Goal: Find contact information: Find contact information

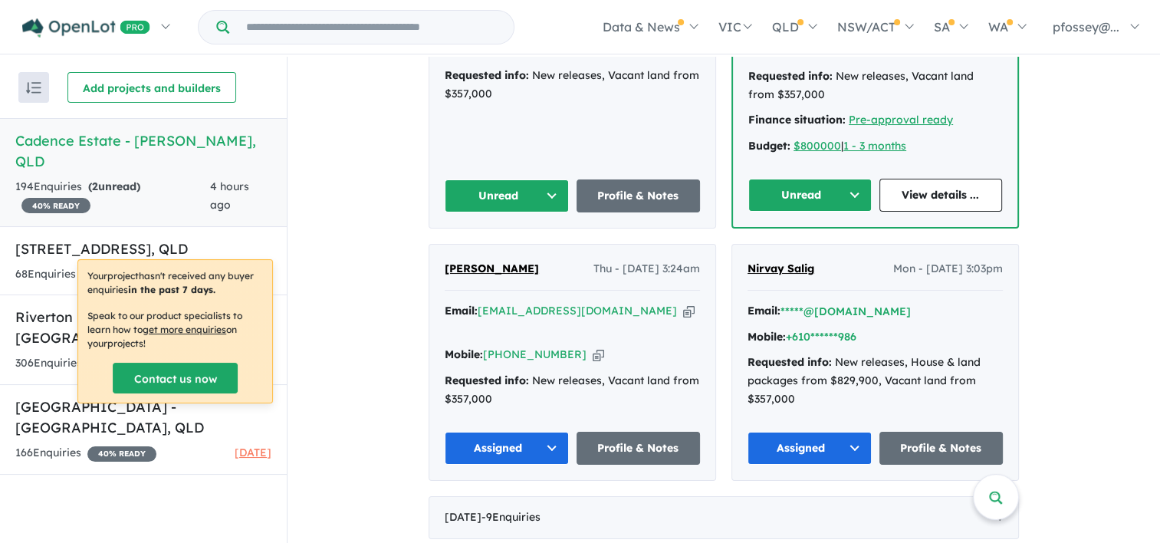
scroll to position [777, 0]
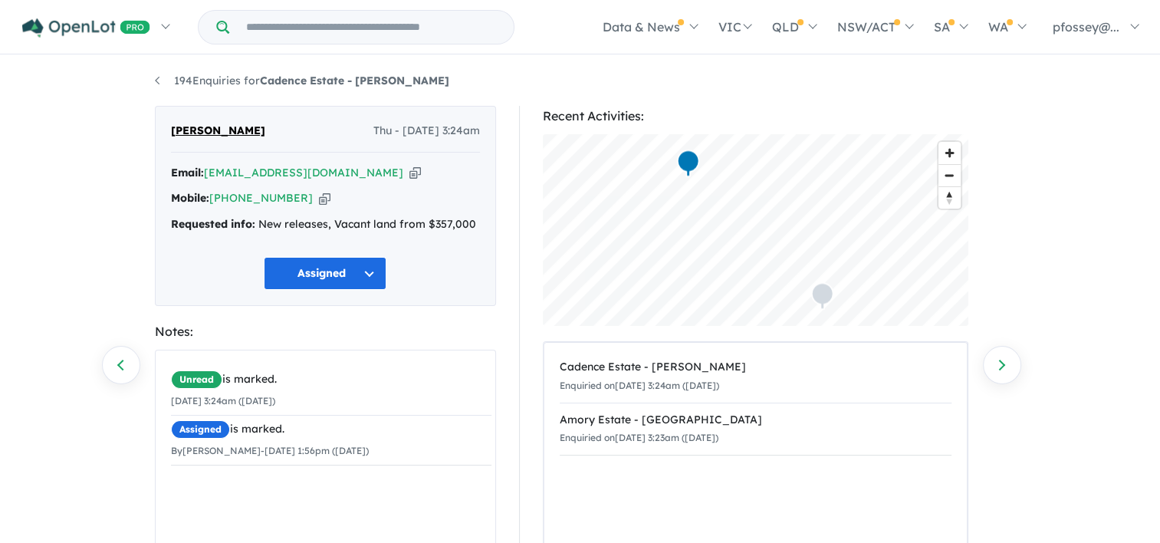
drag, startPoint x: 350, startPoint y: 175, endPoint x: 215, endPoint y: 184, distance: 135.3
click at [215, 184] on div "Email: hassanalimir11@gmail.com Copied! Mobile: +61 433 560 610 Copied! Request…" at bounding box center [325, 202] width 309 height 77
drag, startPoint x: 215, startPoint y: 184, endPoint x: 352, endPoint y: 190, distance: 136.6
click at [352, 190] on div "Mobile: +61 433 560 610 Copied!" at bounding box center [325, 198] width 309 height 18
drag, startPoint x: 350, startPoint y: 174, endPoint x: 211, endPoint y: 169, distance: 139.6
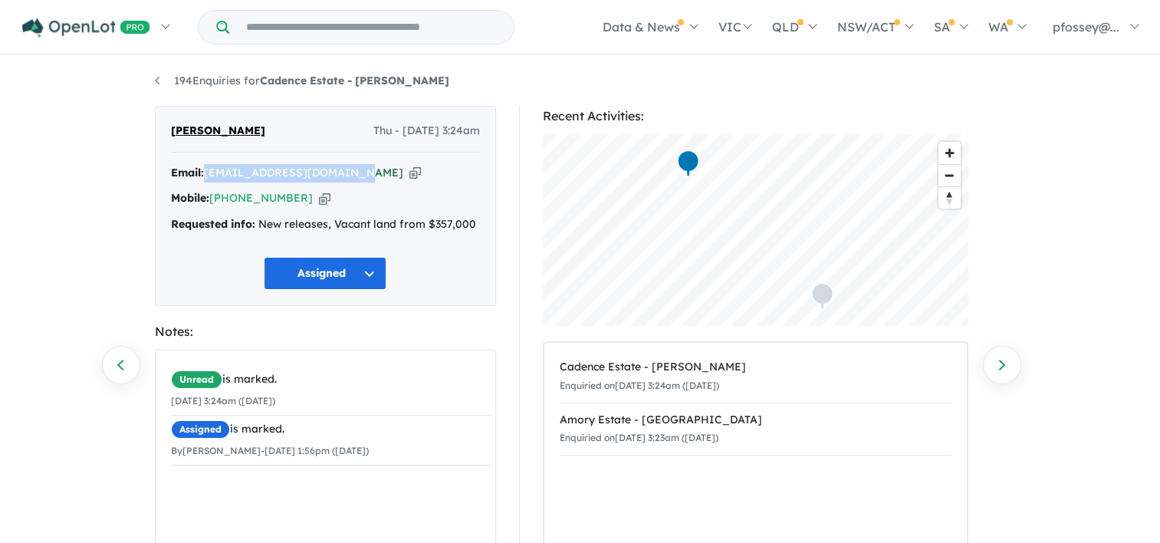
click at [211, 169] on div "Email: hassanalimir11@gmail.com Copied!" at bounding box center [325, 173] width 309 height 18
copy a%20Cadence%20Estate%20-%20Ripley"] "[EMAIL_ADDRESS][DOMAIN_NAME]"
drag, startPoint x: 292, startPoint y: 207, endPoint x: 239, endPoint y: 208, distance: 52.9
click at [238, 208] on div "Email: hassanalimir11@gmail.com Copied! Mobile: +61 433 560 610 Copied! Request…" at bounding box center [325, 202] width 309 height 77
click at [294, 199] on div "Mobile: +61 433 560 610 Copied!" at bounding box center [325, 198] width 309 height 18
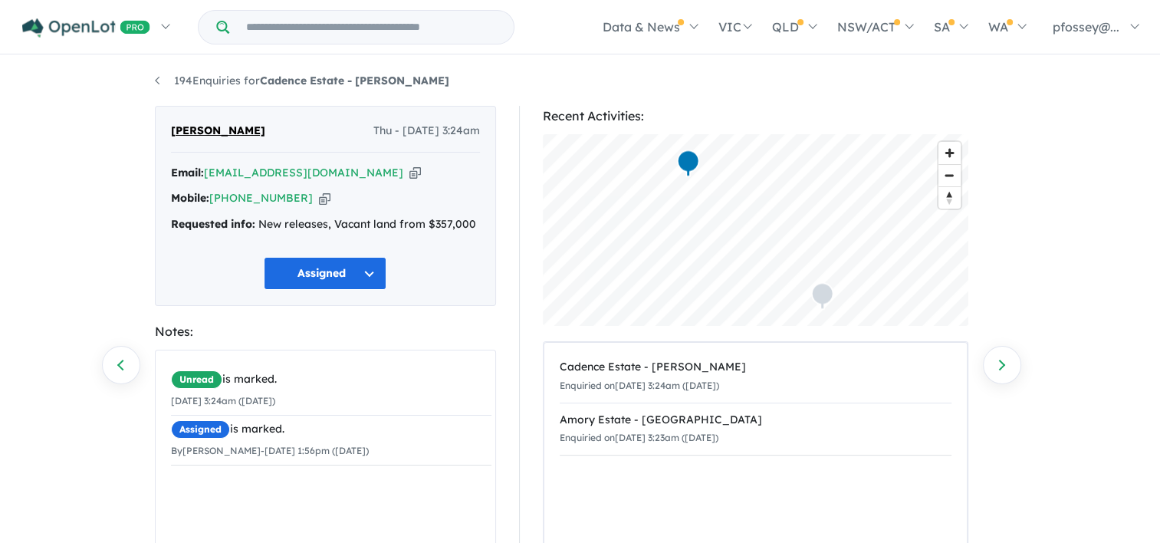
drag, startPoint x: 294, startPoint y: 199, endPoint x: 235, endPoint y: 186, distance: 60.6
click at [235, 186] on div "Email: hassanalimir11@gmail.com Copied! Mobile: +61 433 560 610 Copied! Request…" at bounding box center [325, 202] width 309 height 77
copy link "433 560 610"
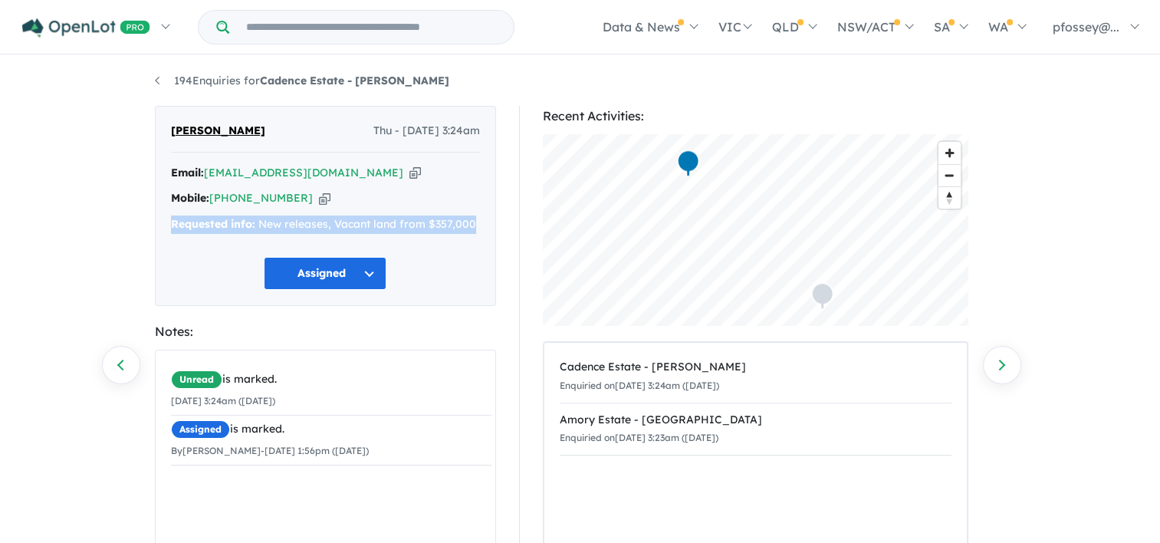
drag, startPoint x: 169, startPoint y: 221, endPoint x: 475, endPoint y: 238, distance: 307.2
click at [475, 238] on div "Hassan Ali Thu - 04/09/2025, 3:24am Email: hassanalimir11@gmail.com Copied! Mob…" at bounding box center [325, 206] width 341 height 200
copy div "Requested info: New releases, Vacant land from $357,000"
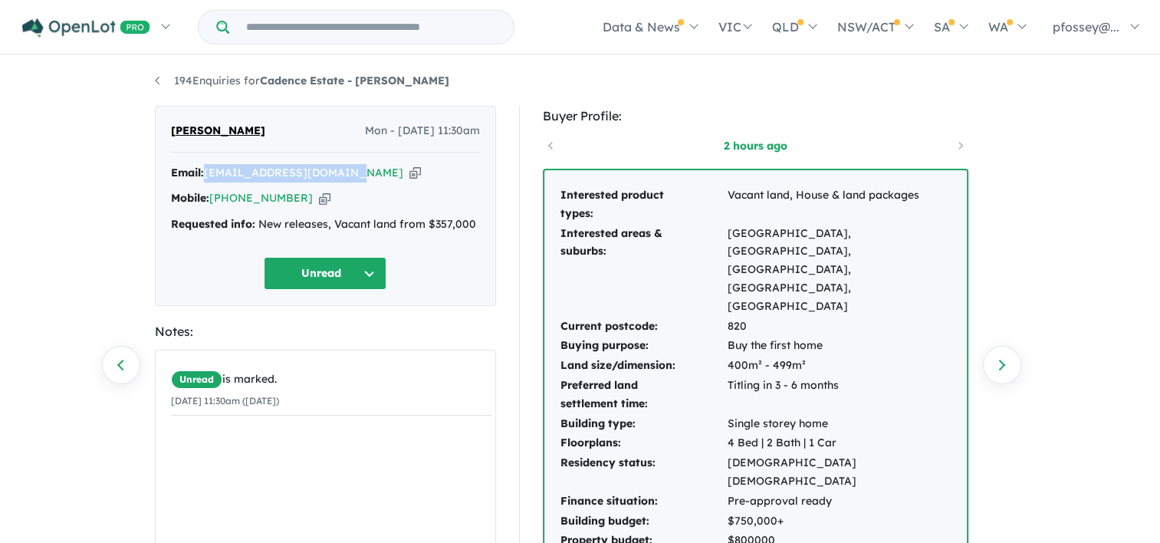
drag, startPoint x: 350, startPoint y: 173, endPoint x: 209, endPoint y: 180, distance: 141.2
click at [209, 180] on div "Email: subedipremraj@gmail.com Copied!" at bounding box center [325, 173] width 309 height 18
copy a%20Cadence%20Estate%20-%20Ripley"] "[EMAIL_ADDRESS][DOMAIN_NAME]"
drag, startPoint x: 297, startPoint y: 199, endPoint x: 235, endPoint y: 196, distance: 62.2
click at [235, 196] on div "Mobile: +61 450 632 236 Copied!" at bounding box center [325, 198] width 309 height 18
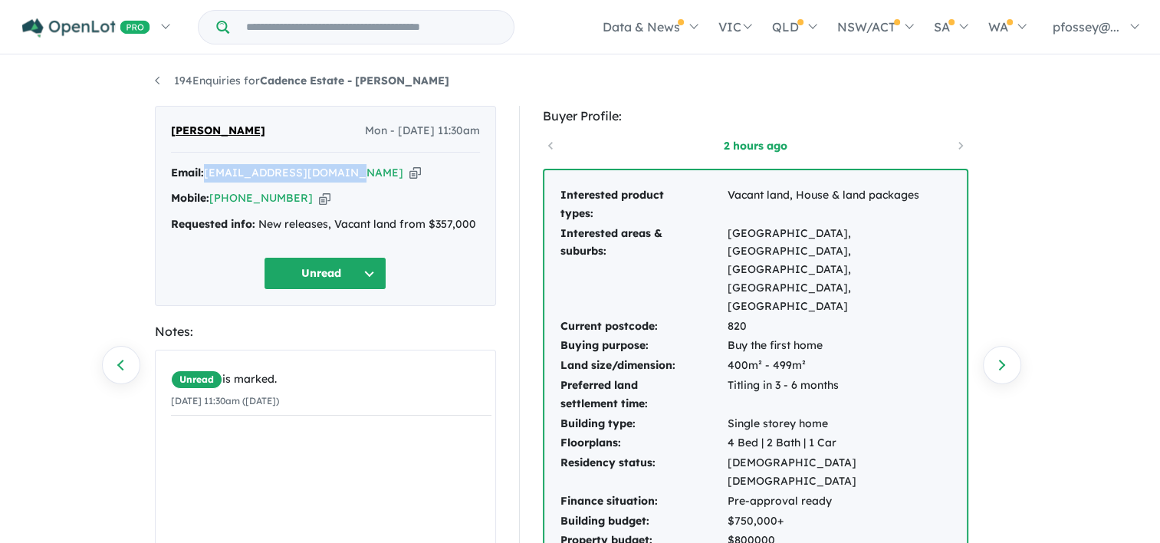
copy link "450 632 236"
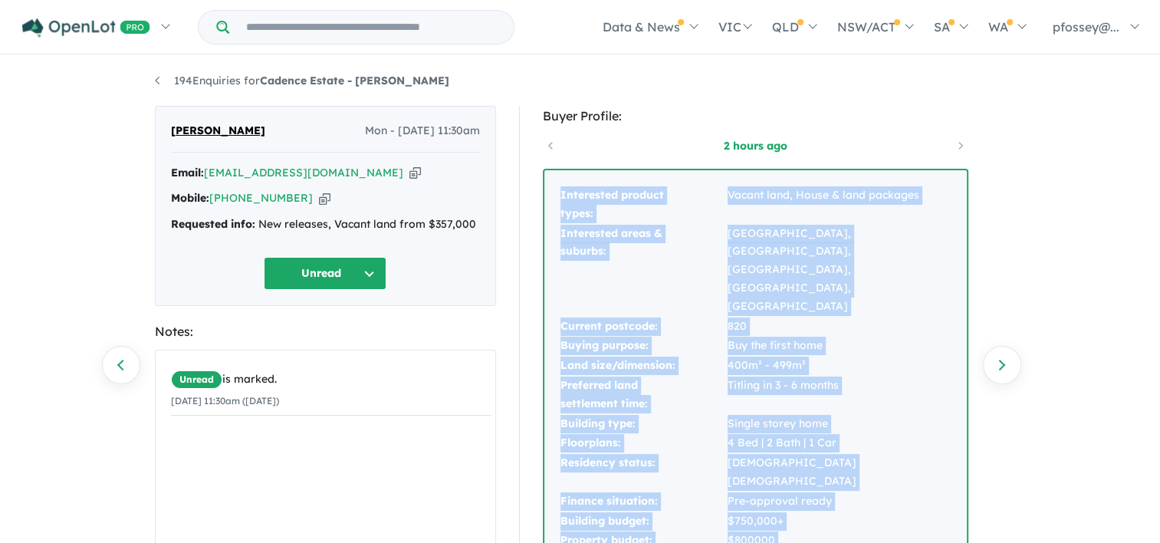
drag, startPoint x: 558, startPoint y: 191, endPoint x: 851, endPoint y: 482, distance: 412.6
click at [851, 482] on div "Interested product types: Vacant land, House & land packages Interested areas &…" at bounding box center [755, 391] width 422 height 443
copy tbody "Interested product types: Vacant land, House & land packages Interested areas &…"
